Goal: Information Seeking & Learning: Learn about a topic

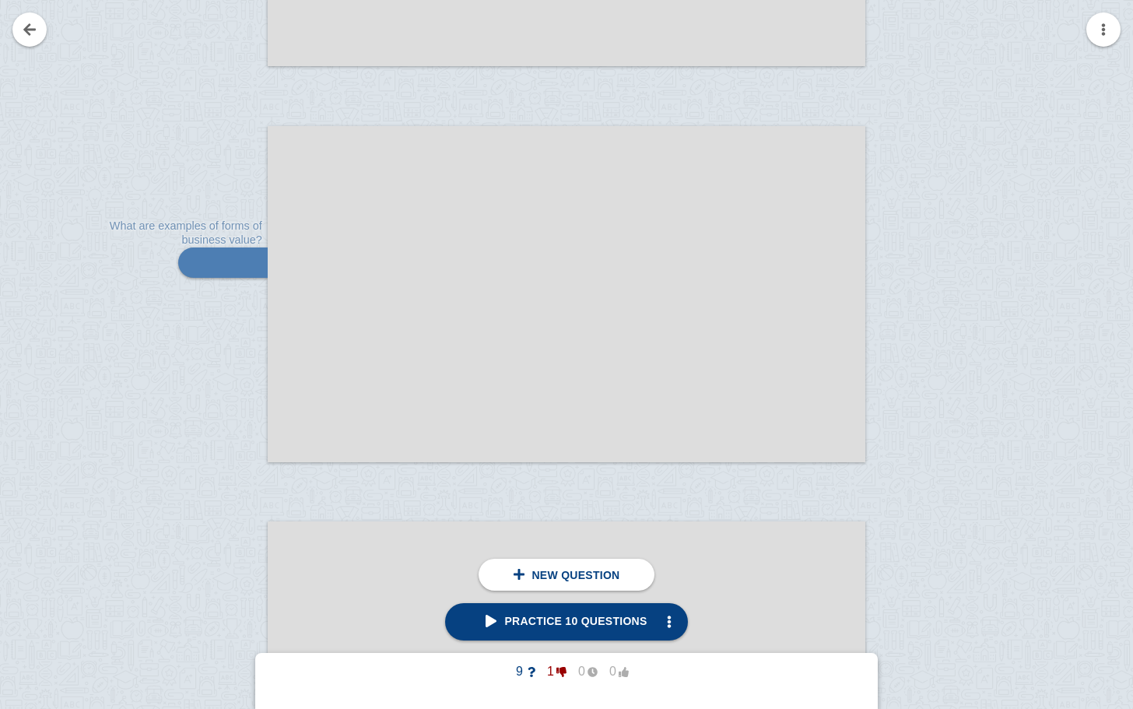
scroll to position [16041, 0]
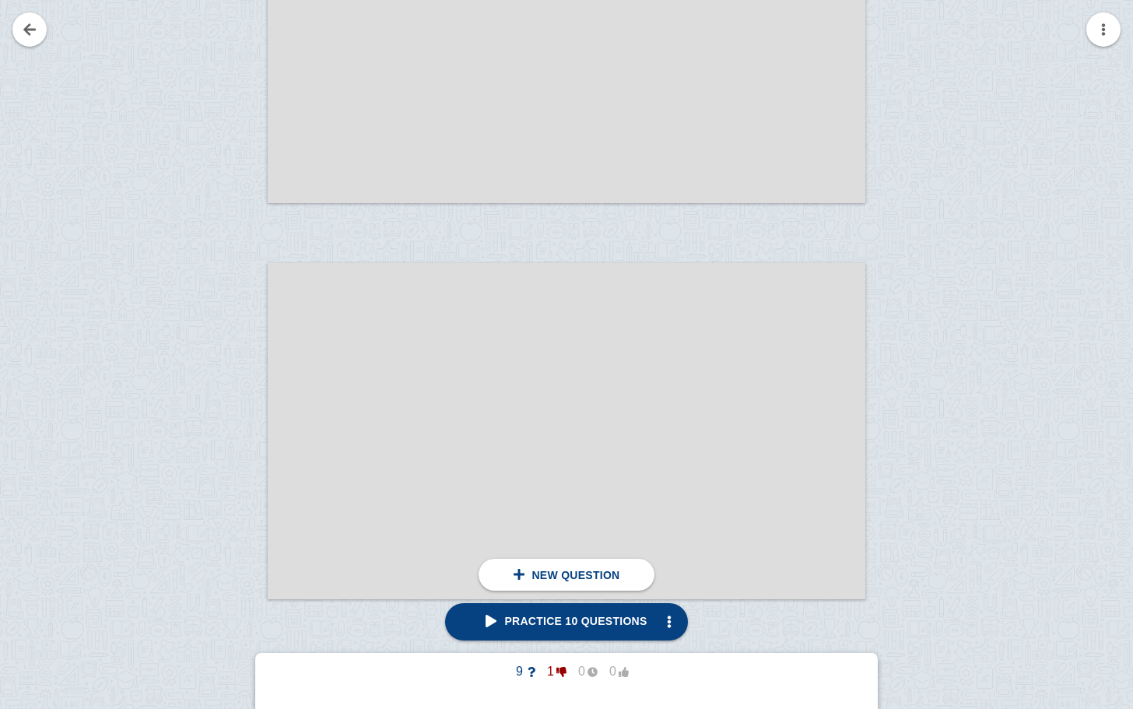
scroll to position [17946, 0]
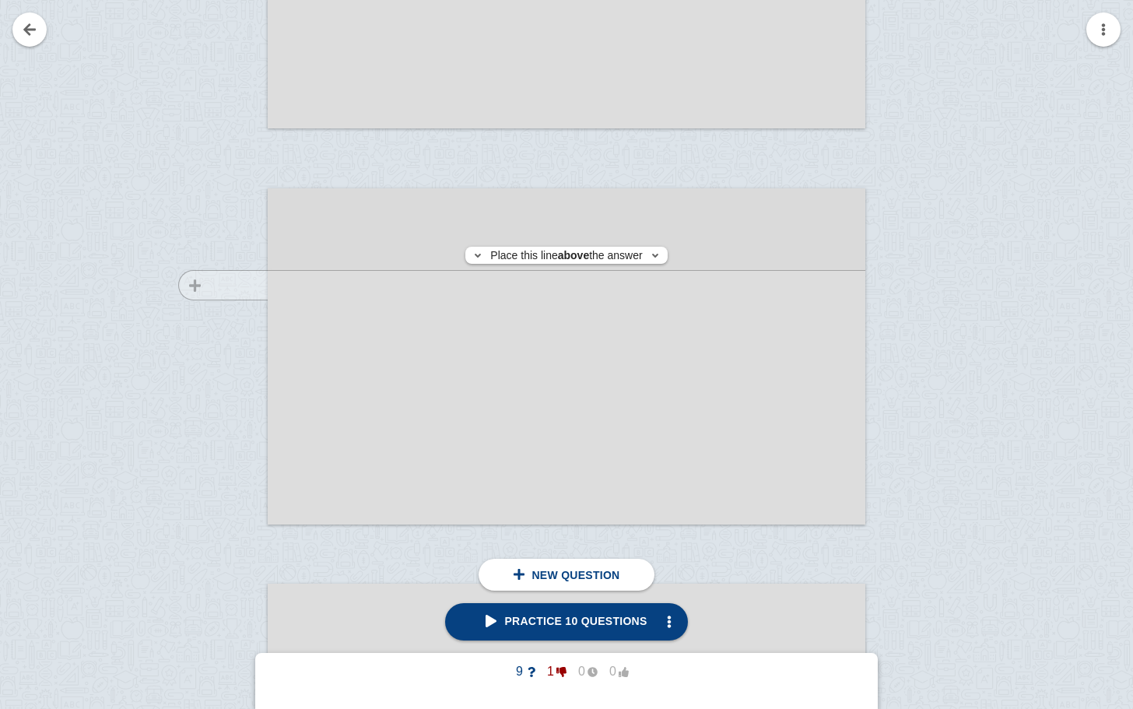
click at [226, 285] on div at bounding box center [215, 371] width 104 height 336
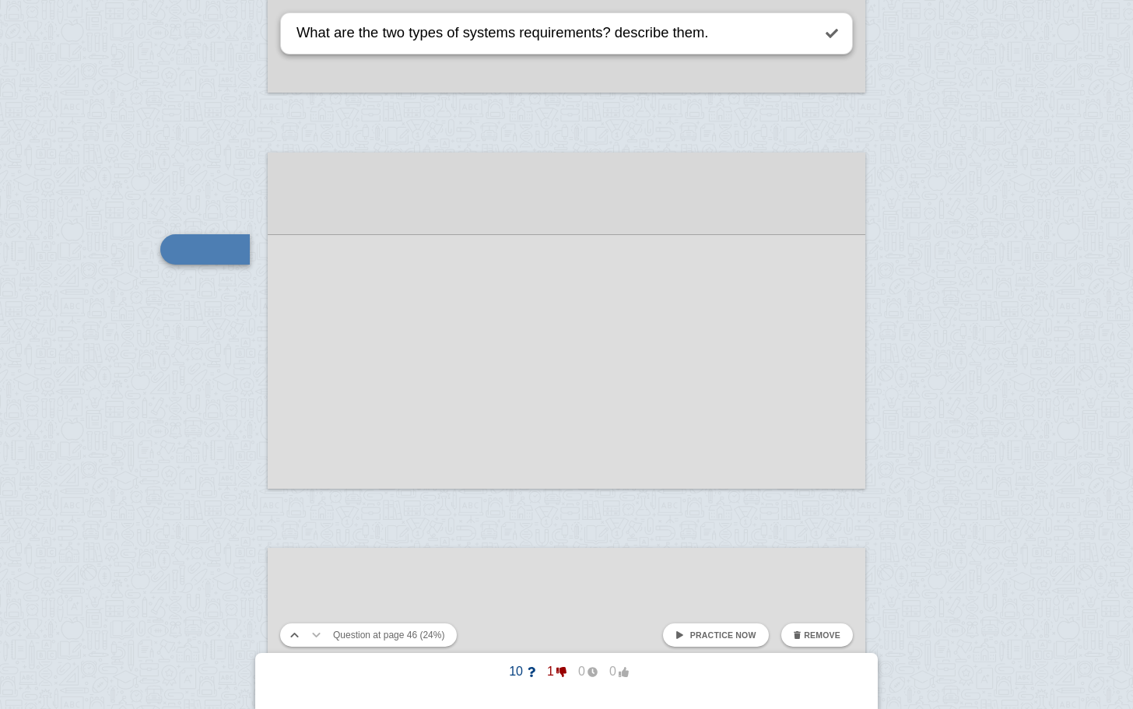
type textarea "What are the two types of systems requirements? describe them."
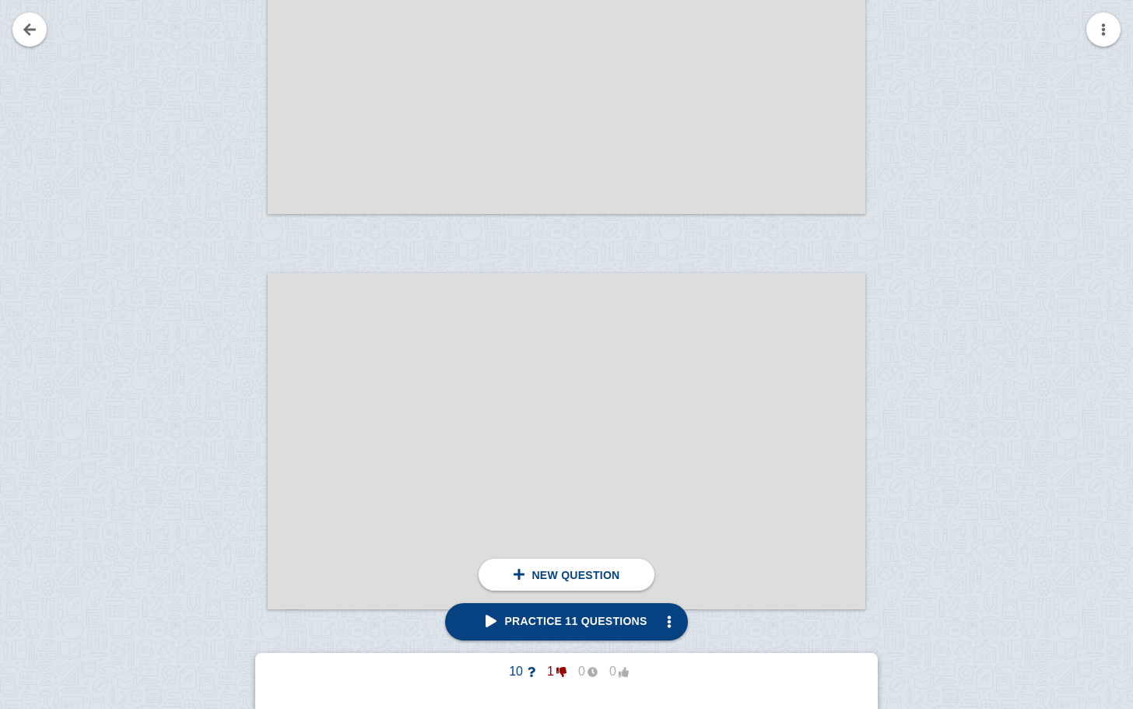
scroll to position [18259, 0]
click at [227, 360] on div at bounding box center [215, 454] width 104 height 336
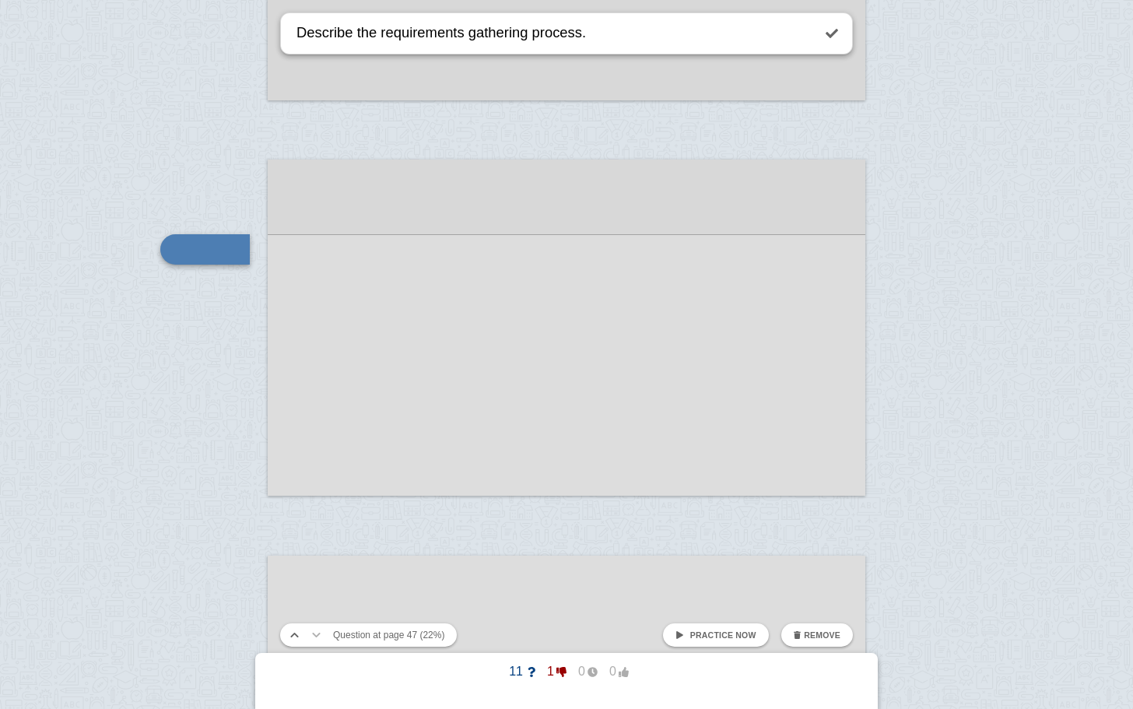
type textarea "Describe the requirements gathering process."
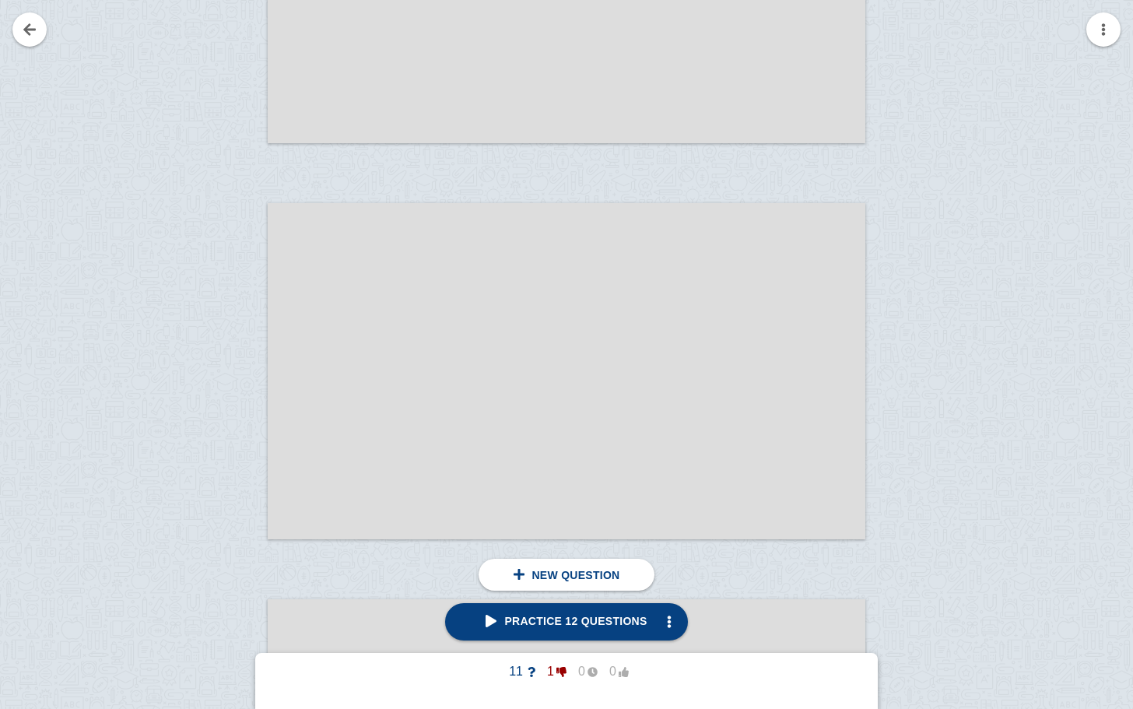
scroll to position [18968, 0]
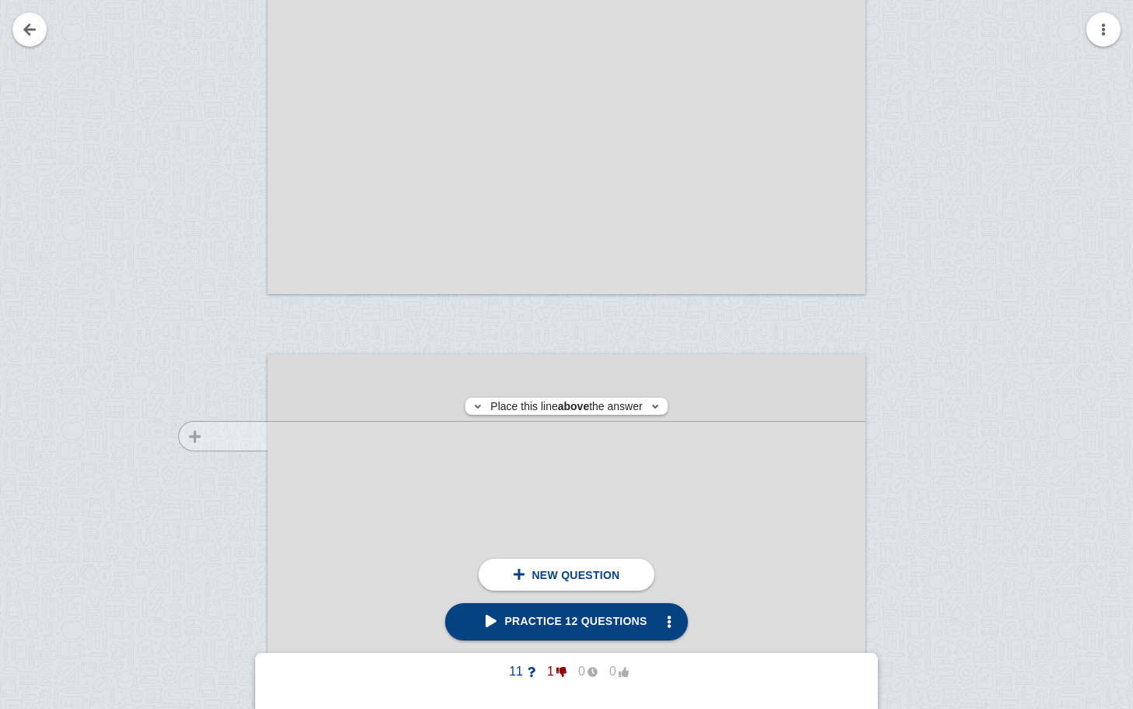
click at [262, 436] on div at bounding box center [215, 537] width 104 height 336
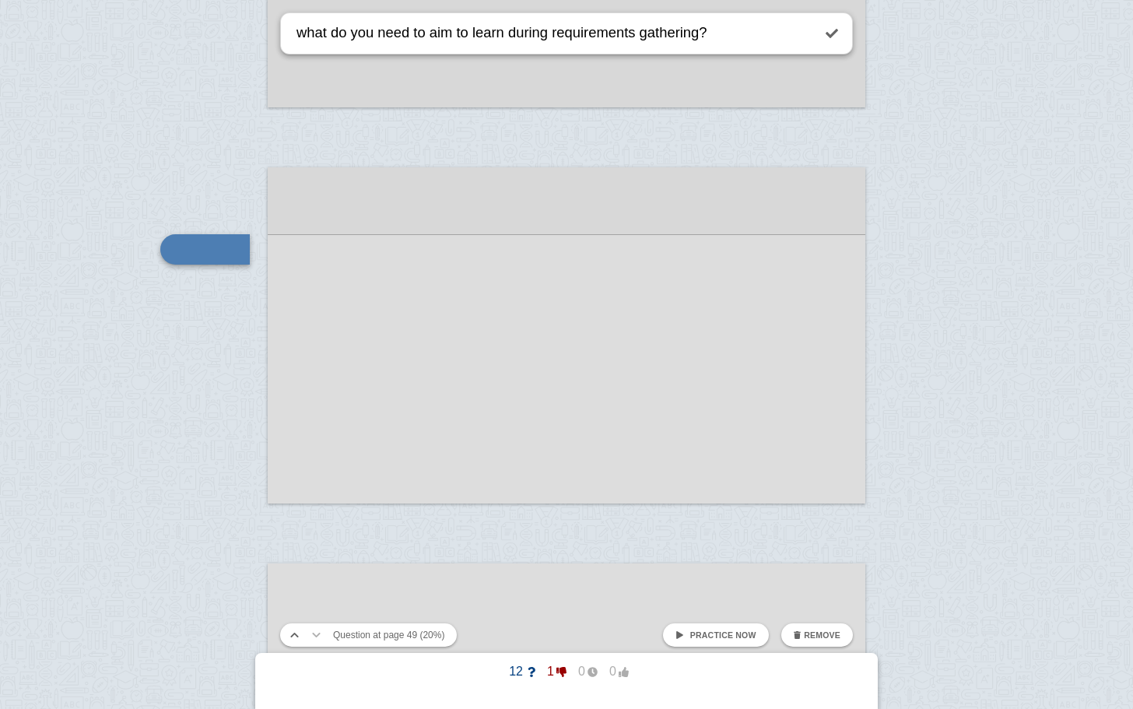
type textarea "what do you need to aim to learn during requirements gathering?"
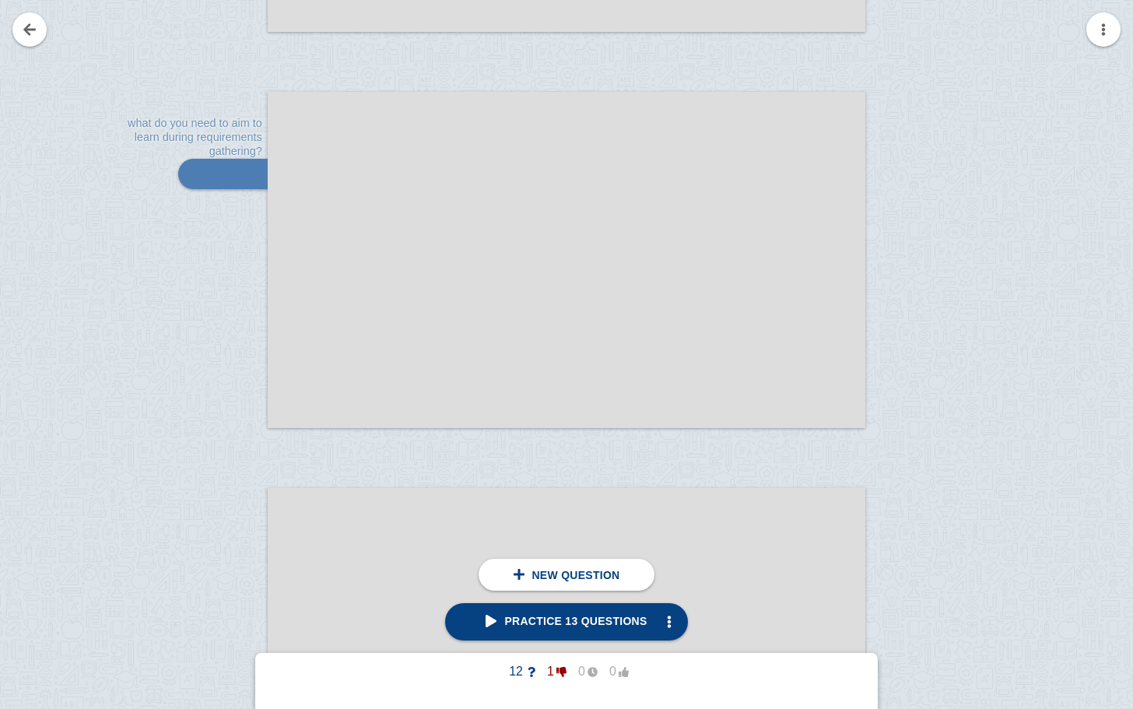
scroll to position [19238, 0]
